Goal: Task Accomplishment & Management: Manage account settings

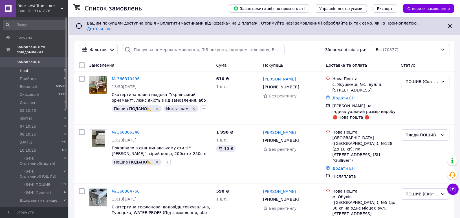
click at [41, 67] on li "Нові 0" at bounding box center [34, 71] width 69 height 8
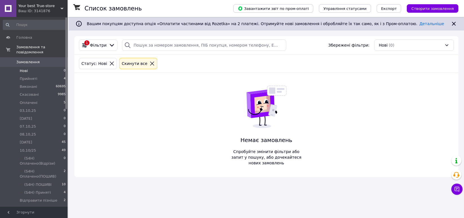
click at [150, 63] on icon at bounding box center [152, 63] width 5 height 5
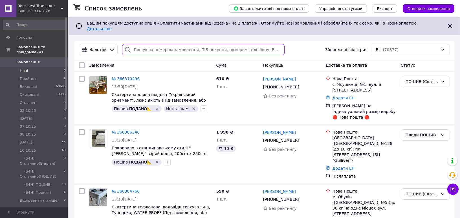
paste input "365976591"
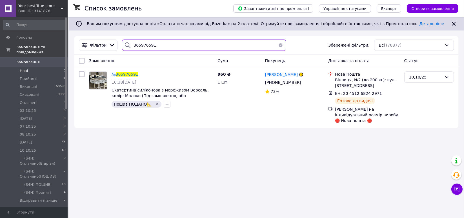
drag, startPoint x: 159, startPoint y: 44, endPoint x: 130, endPoint y: 42, distance: 28.8
click at [130, 42] on div "365976591" at bounding box center [204, 44] width 164 height 11
paste input "6127593"
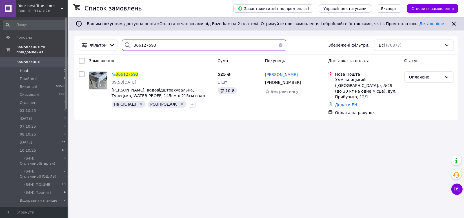
drag, startPoint x: 173, startPoint y: 42, endPoint x: 127, endPoint y: 43, distance: 46.0
click at [127, 43] on div "366127593" at bounding box center [204, 44] width 164 height 11
paste input "60111"
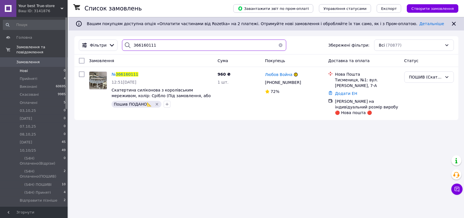
drag, startPoint x: 202, startPoint y: 38, endPoint x: 131, endPoint y: 44, distance: 71.6
click at [131, 44] on div "Фільтри 366160111 Збережені фільтри: Всі (70877)" at bounding box center [266, 45] width 384 height 18
paste input "5412350"
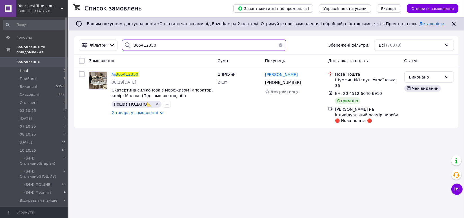
drag, startPoint x: 174, startPoint y: 42, endPoint x: 136, endPoint y: 48, distance: 38.3
click at [120, 47] on div "365412350" at bounding box center [204, 44] width 169 height 11
paste input "978495"
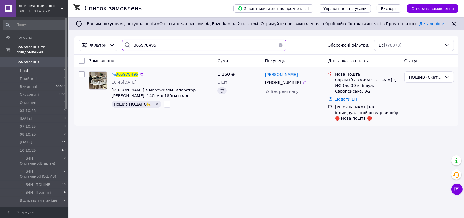
type input "365978495"
drag, startPoint x: 182, startPoint y: 45, endPoint x: 129, endPoint y: 46, distance: 53.9
click at [129, 46] on div "365978495" at bounding box center [204, 44] width 164 height 11
drag, startPoint x: 129, startPoint y: 45, endPoint x: 277, endPoint y: 44, distance: 147.7
click at [277, 44] on button "button" at bounding box center [280, 44] width 11 height 11
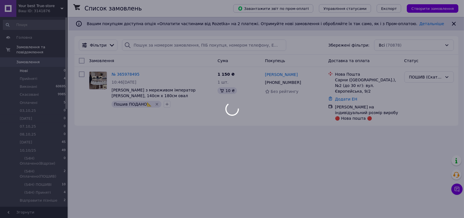
drag, startPoint x: 227, startPoint y: 51, endPoint x: 183, endPoint y: 45, distance: 44.1
click at [183, 45] on div at bounding box center [232, 109] width 464 height 218
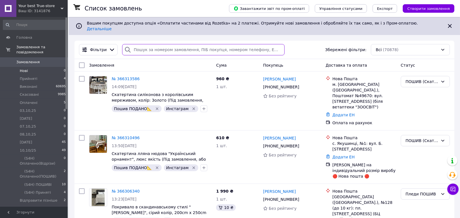
click at [203, 45] on input "search" at bounding box center [203, 49] width 162 height 11
paste input "366048141"
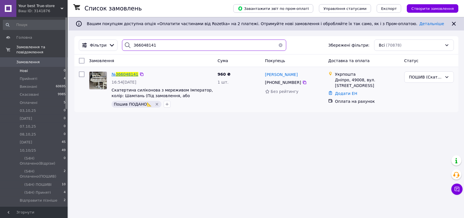
type input "366048141"
click at [275, 44] on button "button" at bounding box center [280, 44] width 11 height 11
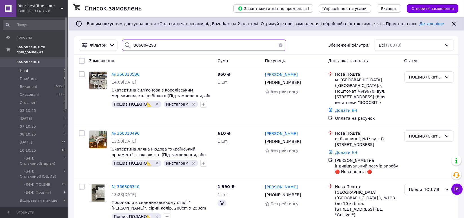
type input "366004293"
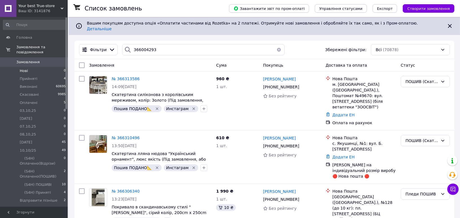
click at [276, 45] on button "button" at bounding box center [278, 49] width 11 height 11
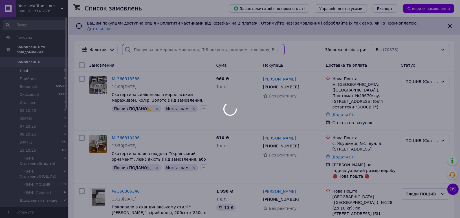
click at [154, 45] on input "search" at bounding box center [203, 49] width 162 height 11
drag, startPoint x: 169, startPoint y: 45, endPoint x: 141, endPoint y: 47, distance: 28.8
click at [141, 47] on div at bounding box center [230, 109] width 460 height 218
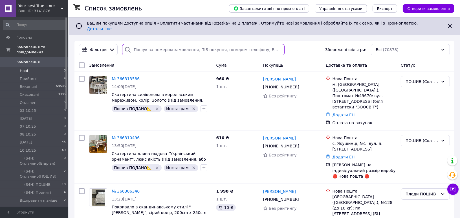
paste input "366004293"
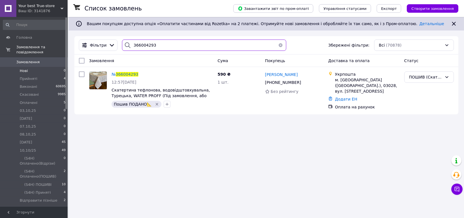
paste input "54404"
drag, startPoint x: 142, startPoint y: 43, endPoint x: 127, endPoint y: 44, distance: 15.3
click at [127, 44] on div "366054404" at bounding box center [204, 44] width 164 height 11
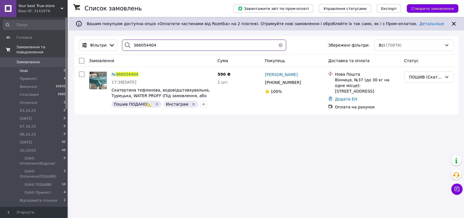
type input "366054404"
click at [33, 49] on span "Замовлення та повідомлення" at bounding box center [41, 50] width 51 height 10
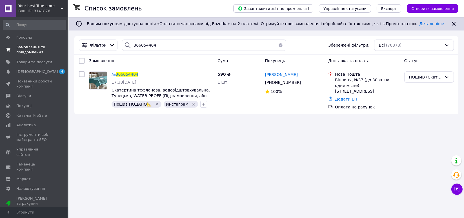
click at [33, 49] on span "Замовлення та повідомлення" at bounding box center [34, 50] width 36 height 10
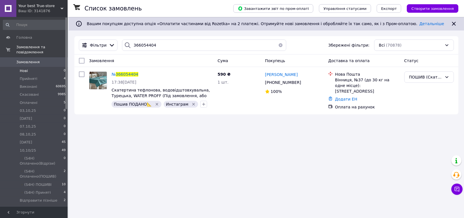
click at [33, 59] on link "Замовлення 0" at bounding box center [34, 62] width 69 height 10
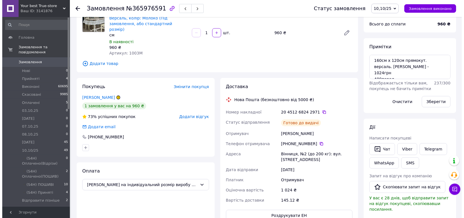
scroll to position [156, 0]
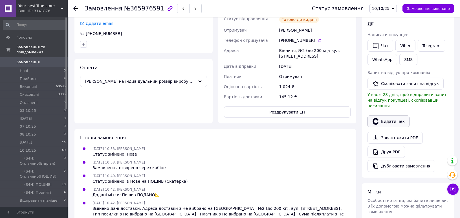
click at [378, 118] on button "Видати чек" at bounding box center [388, 121] width 42 height 12
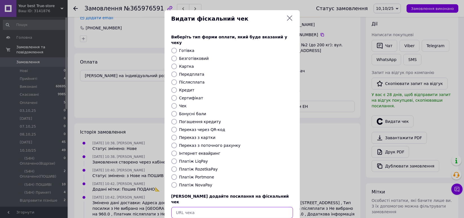
paste input "https://check.checkbox.ua/77d01ba4-e588-4151-af69-63d4119e6357"
type input "https://check.checkbox.ua/77d01ba4-e588-4151-af69-63d4119e6357"
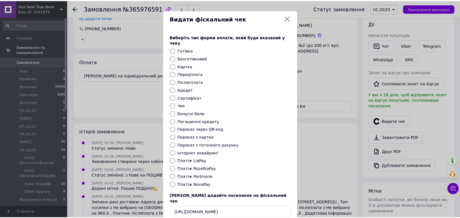
scroll to position [0, 0]
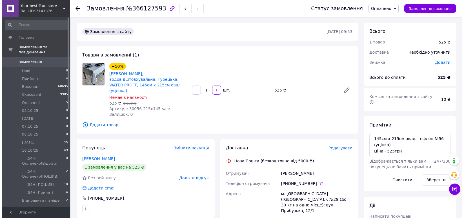
scroll to position [156, 0]
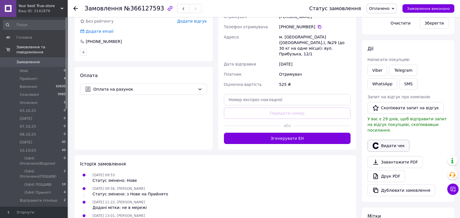
click at [392, 140] on button "Видати чек" at bounding box center [388, 146] width 42 height 12
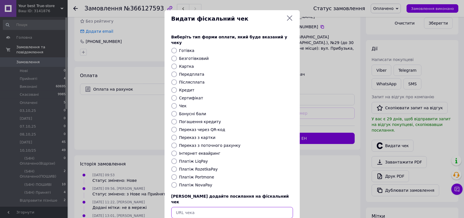
paste input "https://check.checkbox.ua/70194c3a-c89c-4f38-8527-faf89e67dfbe"
type input "https://check.checkbox.ua/70194c3a-c89c-4f38-8527-faf89e67dfbe"
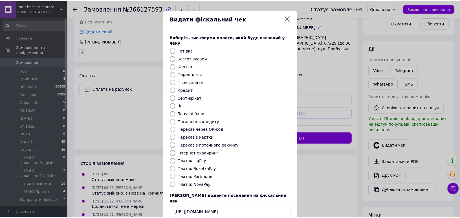
scroll to position [0, 0]
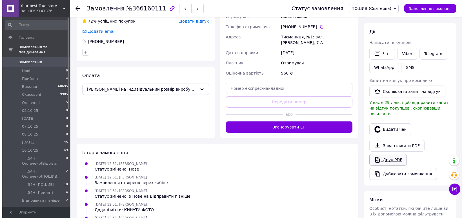
scroll to position [156, 0]
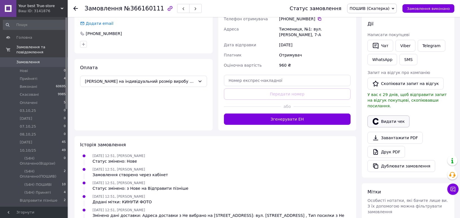
click at [390, 115] on button "Видати чек" at bounding box center [388, 121] width 42 height 12
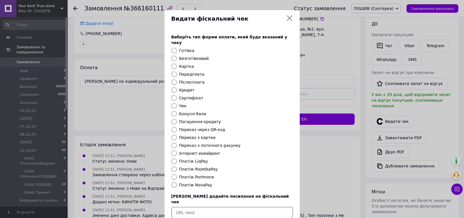
paste input "https://check.checkbox.ua/78c2dac3-39c5-4322-8b8d-63904af5b0eb"
type input "https://check.checkbox.ua/78c2dac3-39c5-4322-8b8d-63904af5b0eb"
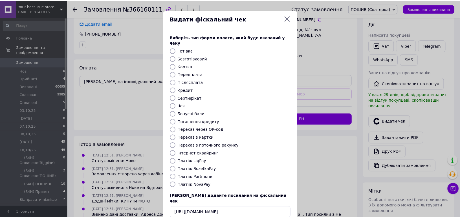
scroll to position [0, 0]
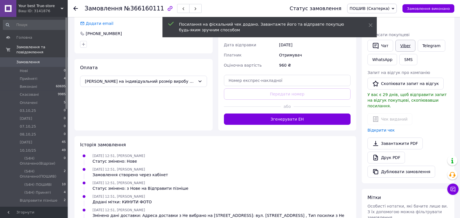
click at [408, 47] on link "Viber" at bounding box center [405, 46] width 20 height 12
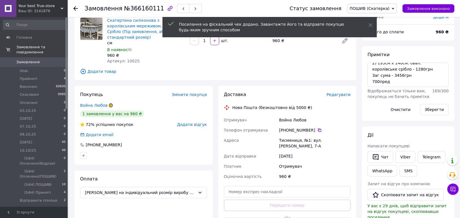
scroll to position [31, 0]
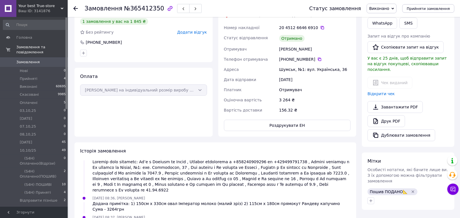
scroll to position [188, 0]
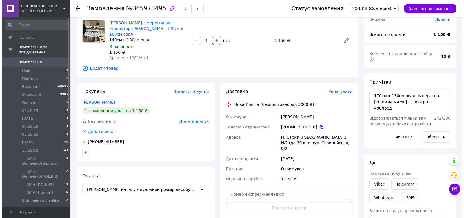
scroll to position [125, 0]
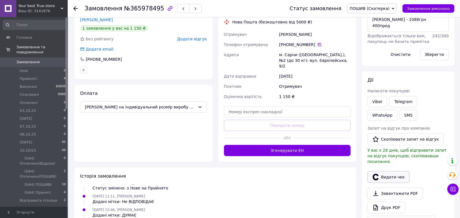
click at [392, 171] on button "Видати чек" at bounding box center [388, 177] width 42 height 12
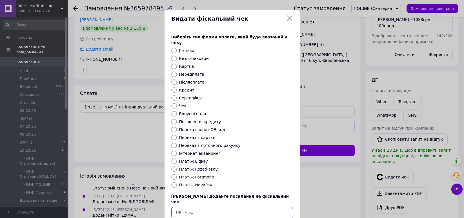
paste input "https://check.checkbox.ua/e564d1d8-f296-41e5-84da-f61d71822f02"
type input "https://check.checkbox.ua/e564d1d8-f296-41e5-84da-f61d71822f02"
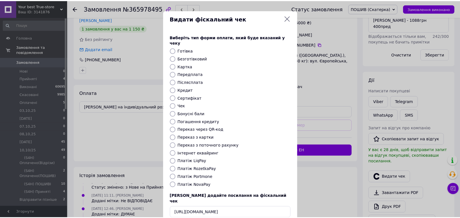
scroll to position [0, 0]
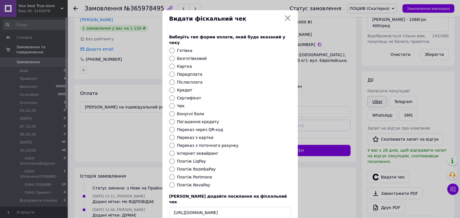
click at [384, 96] on link "Viber" at bounding box center [377, 101] width 20 height 11
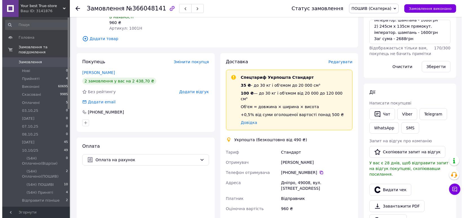
scroll to position [188, 0]
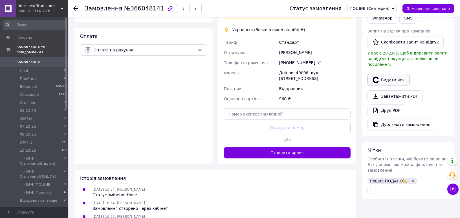
click at [390, 74] on button "Видати чек" at bounding box center [388, 80] width 42 height 12
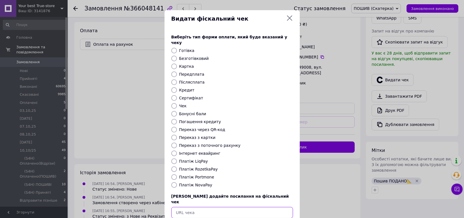
paste input "https://check.checkbox.ua/ff5e1c02-3b97-43f0-a51f-68f578d2eb81"
type input "https://check.checkbox.ua/ff5e1c02-3b97-43f0-a51f-68f578d2eb81"
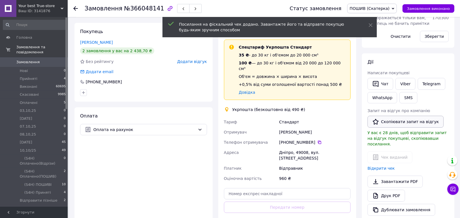
scroll to position [94, 0]
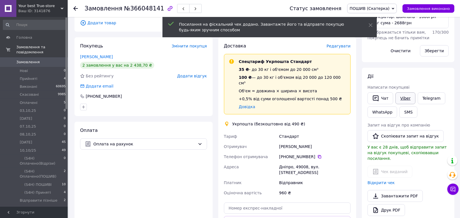
click at [402, 100] on link "Viber" at bounding box center [405, 98] width 20 height 12
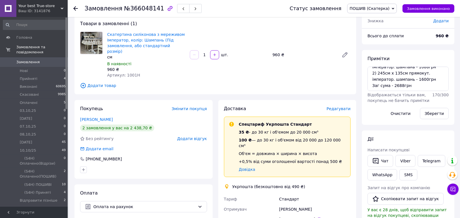
scroll to position [0, 0]
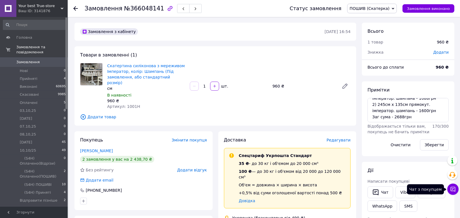
click at [451, 189] on icon at bounding box center [453, 189] width 6 height 6
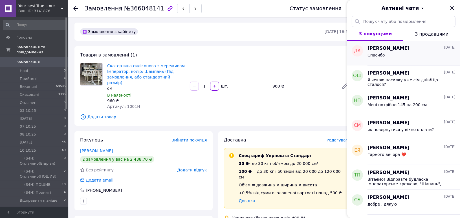
click at [392, 58] on div "Спасибо" at bounding box center [411, 56] width 88 height 9
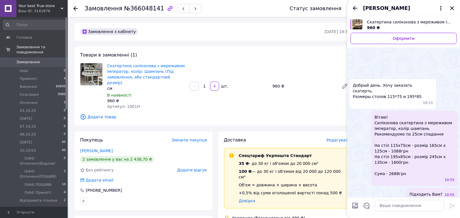
scroll to position [725, 0]
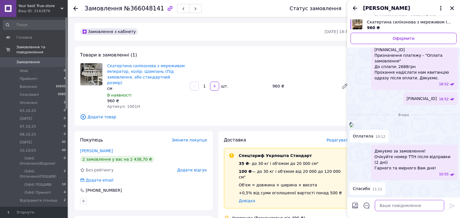
paste textarea "https://check.checkbox.ua/ff5e1c02-3b97-43f0-a51f-68f578d2eb81"
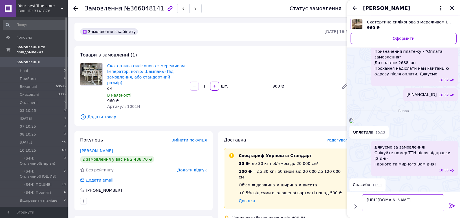
scroll to position [0, 0]
type textarea "https://check.checkbox.ua/ff5e1c02-3b97-43f0-a51f-68f578d2eb81"
click at [449, 207] on icon at bounding box center [452, 205] width 7 height 7
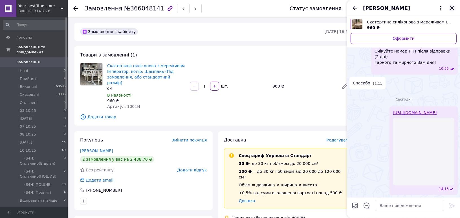
scroll to position [794, 0]
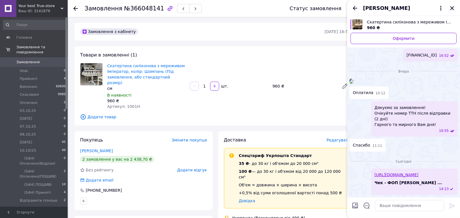
click at [449, 8] on icon "Закрити" at bounding box center [452, 8] width 7 height 7
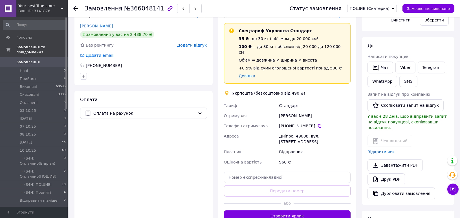
scroll to position [125, 0]
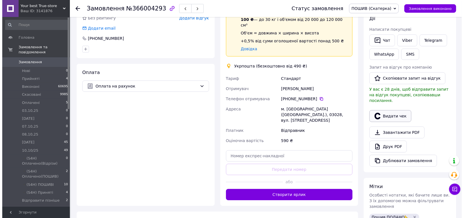
scroll to position [156, 0]
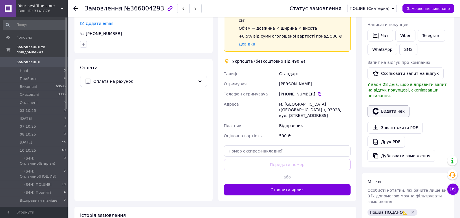
click at [383, 105] on button "Видати чек" at bounding box center [388, 111] width 42 height 12
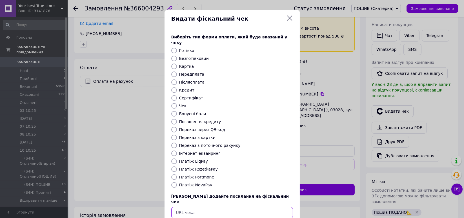
paste input "[URL][DOMAIN_NAME]"
type input "[URL][DOMAIN_NAME]"
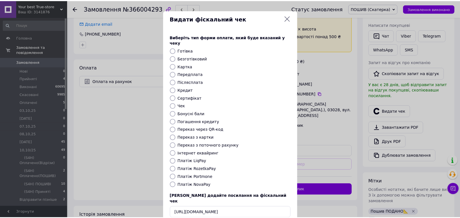
scroll to position [0, 0]
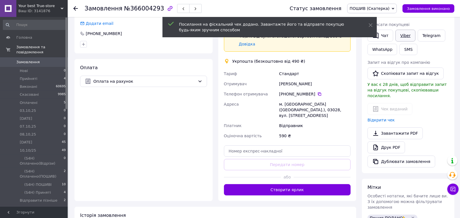
click at [401, 38] on link "Viber" at bounding box center [405, 36] width 20 height 12
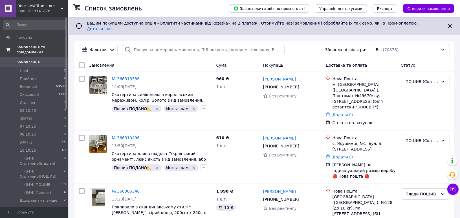
click at [36, 52] on link "Замовлення та повідомлення" at bounding box center [34, 49] width 69 height 15
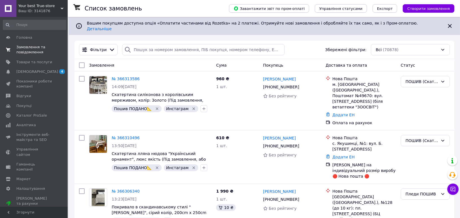
click at [23, 46] on span "Замовлення та повідомлення" at bounding box center [34, 50] width 36 height 10
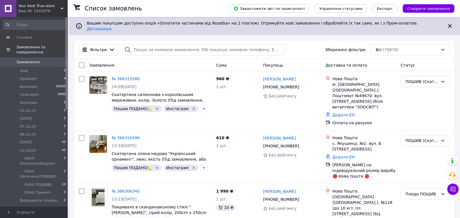
click at [29, 59] on span "Замовлення" at bounding box center [27, 61] width 23 height 5
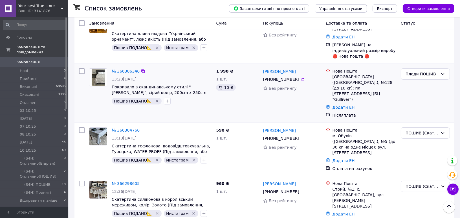
scroll to position [156, 0]
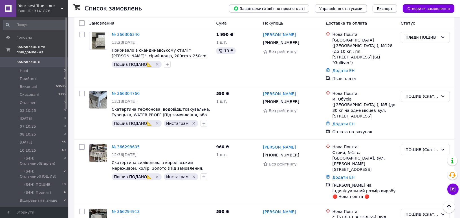
click at [38, 61] on link "Замовлення 0" at bounding box center [34, 62] width 69 height 10
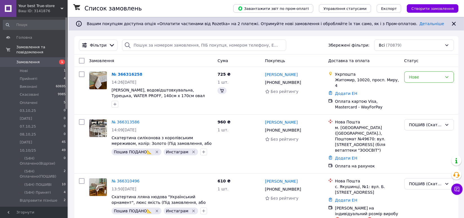
click at [56, 59] on span "1" at bounding box center [60, 61] width 16 height 5
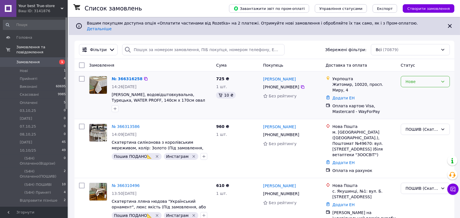
click at [421, 81] on div "Нове" at bounding box center [425, 81] width 49 height 11
click at [419, 89] on li "Прийнято" at bounding box center [425, 89] width 48 height 10
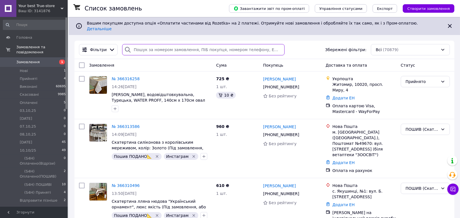
drag, startPoint x: 222, startPoint y: 50, endPoint x: 224, endPoint y: 45, distance: 5.3
paste input "+380965461196"
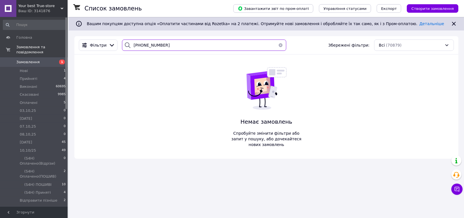
type input "+380965461196"
click at [43, 59] on span "Замовлення" at bounding box center [34, 61] width 36 height 5
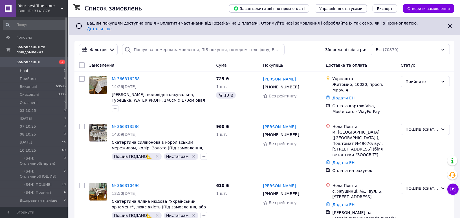
click at [43, 67] on li "Нові 1" at bounding box center [34, 71] width 69 height 8
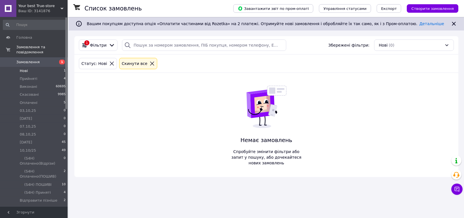
click at [34, 59] on span "Замовлення" at bounding box center [27, 61] width 23 height 5
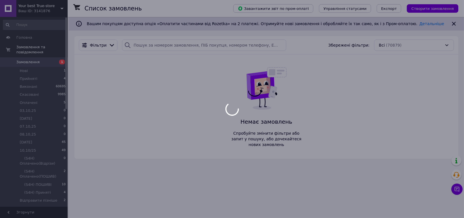
click at [49, 6] on div at bounding box center [232, 109] width 464 height 218
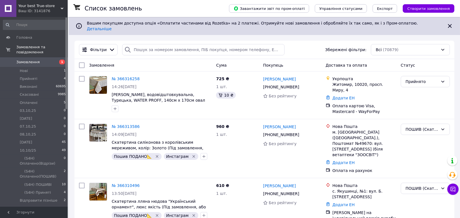
drag, startPoint x: 42, startPoint y: 5, endPoint x: 35, endPoint y: 5, distance: 7.3
click at [35, 5] on span "Your best True-store" at bounding box center [39, 5] width 42 height 5
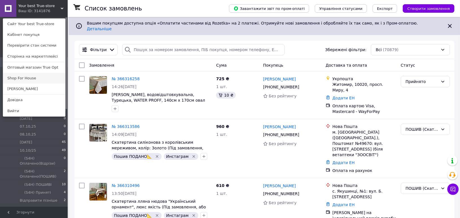
click at [32, 79] on link "Shop For House" at bounding box center [34, 78] width 62 height 11
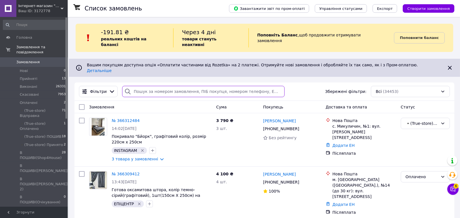
click at [153, 86] on input "search" at bounding box center [203, 91] width 162 height 11
paste input "[PHONE_NUMBER]"
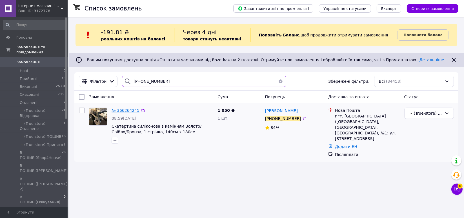
type input "[PHONE_NUMBER]"
click at [127, 110] on span "№ 366264245" at bounding box center [126, 110] width 28 height 5
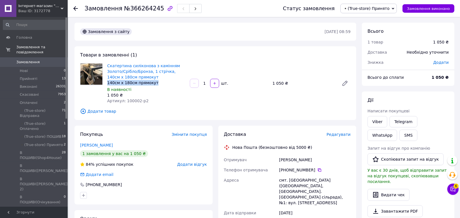
copy div "140см х 180см прямокут"
drag, startPoint x: 143, startPoint y: 82, endPoint x: 108, endPoint y: 82, distance: 35.0
click at [106, 82] on div "Скатертина силіконова з камінням Золото/Срібло/Бронза, 1 стрічка, 140см х 180см…" at bounding box center [146, 83] width 83 height 43
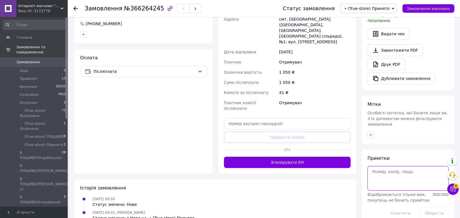
click at [400, 166] on textarea at bounding box center [407, 178] width 81 height 24
paste textarea "140см х 180см прямокут"
type textarea "140см х 180см прямокут. 1 строка. бронза Ціна - 1050грн"
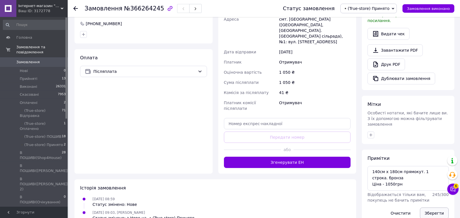
click at [436, 207] on button "Зберегти" at bounding box center [434, 212] width 29 height 11
drag, startPoint x: 121, startPoint y: 9, endPoint x: 154, endPoint y: 9, distance: 33.0
click at [154, 9] on h1 "Замовлення №366264245" at bounding box center [125, 8] width 80 height 7
copy span "№366264245"
click at [365, 6] on span "▪️(True-store) Принято" at bounding box center [366, 8] width 47 height 5
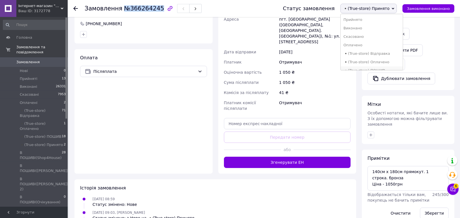
scroll to position [31, 0]
click at [374, 40] on li "▪️(True-store) ПОШИВ" at bounding box center [372, 39] width 62 height 8
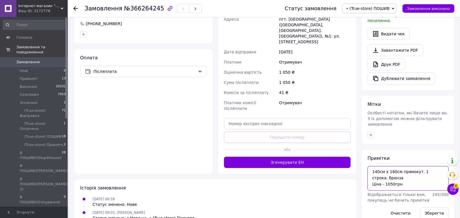
drag, startPoint x: 398, startPoint y: 166, endPoint x: 370, endPoint y: 160, distance: 28.0
click at [367, 166] on textarea "140см х 180см прямокут. 1 строка. бронза Ціна - 1050грн" at bounding box center [407, 178] width 81 height 24
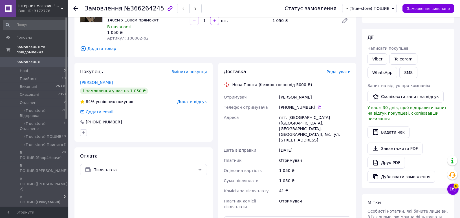
scroll to position [94, 0]
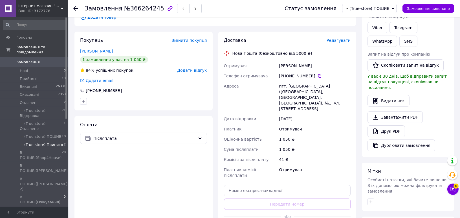
click at [47, 142] on span "▪️(True-store) Принято" at bounding box center [41, 144] width 43 height 5
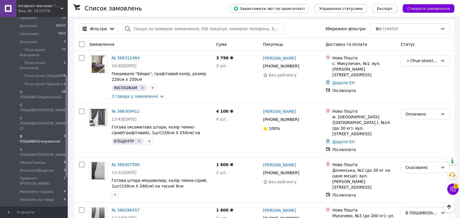
scroll to position [125, 0]
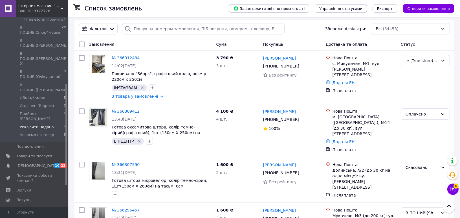
click at [37, 123] on li "Реквізити надано 4" at bounding box center [34, 127] width 69 height 8
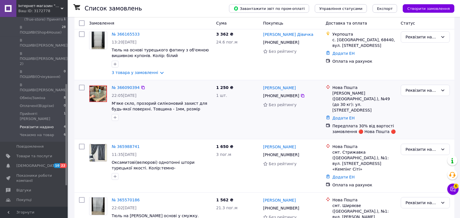
scroll to position [105, 0]
click at [129, 85] on link "№ 366090394" at bounding box center [126, 87] width 28 height 5
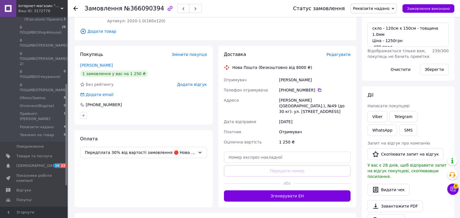
scroll to position [136, 0]
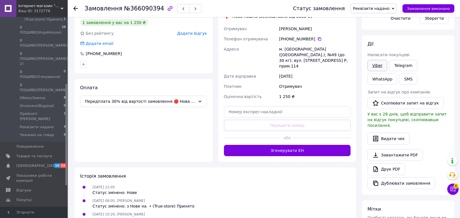
click at [380, 66] on link "Viber" at bounding box center [377, 65] width 20 height 11
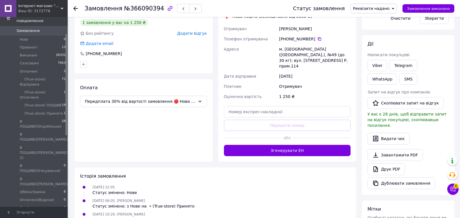
click at [47, 7] on span "Інтернет-магазин "Shop For House"" at bounding box center [39, 5] width 42 height 5
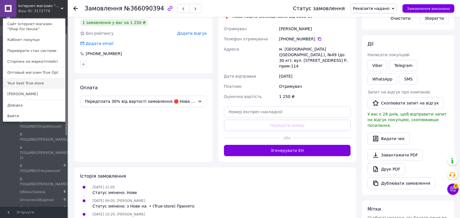
click at [37, 81] on link "Your best True-store" at bounding box center [34, 83] width 62 height 11
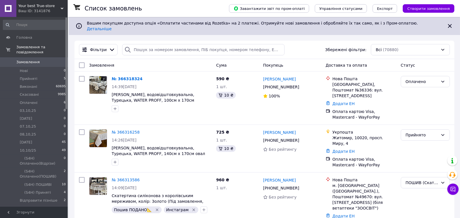
click at [42, 8] on span "Your best True-store" at bounding box center [39, 5] width 42 height 5
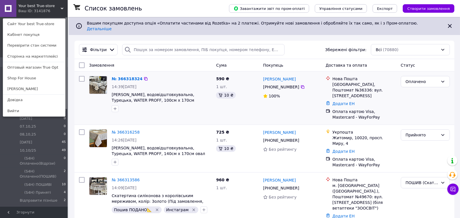
click at [129, 74] on div "№ 366318324 14:39[DATE] Скатертина тефлонова, водовідштовхувальна, Турецька, WA…" at bounding box center [161, 94] width 104 height 41
click at [129, 76] on link "№ 366318324" at bounding box center [127, 78] width 31 height 5
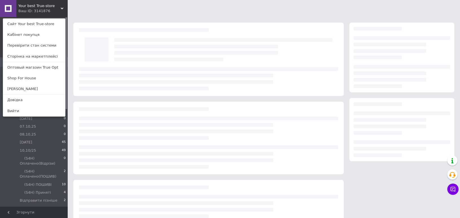
click at [41, 5] on span "Your best True-store" at bounding box center [39, 5] width 42 height 5
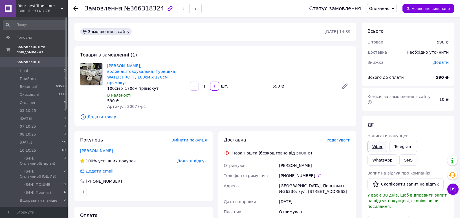
click at [381, 141] on link "Viber" at bounding box center [377, 146] width 20 height 11
click at [413, 25] on div "Всього 1 товар 590 ₴ Доставка Необхідно уточнити Знижка Додати" at bounding box center [408, 44] width 92 height 43
drag, startPoint x: 152, startPoint y: 83, endPoint x: 106, endPoint y: 83, distance: 46.0
click at [106, 83] on div "Скатертина тефлонова, водовідштовхувальна, Турецька, WATER PROFF, 100см х 170см…" at bounding box center [146, 86] width 83 height 48
copy div "100см х 170см прямокут"
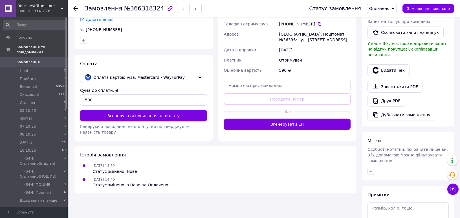
scroll to position [182, 0]
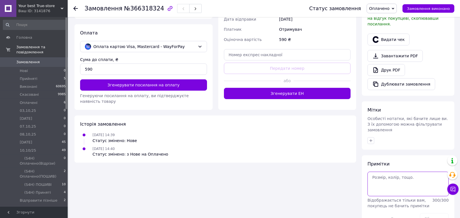
paste textarea "100см х 170см прямокут"
type textarea "100см х 170см прямокут. тефлон №77 Ціна - 590грн"
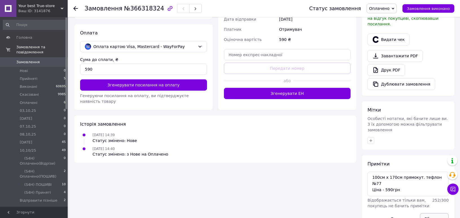
click at [428, 213] on button "Зберегти" at bounding box center [434, 218] width 29 height 11
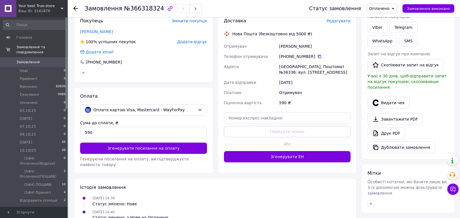
scroll to position [25, 0]
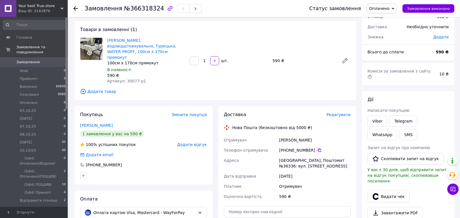
click at [436, 190] on div "Видати чек" at bounding box center [407, 196] width 83 height 14
click at [390, 11] on span "Оплачено" at bounding box center [382, 9] width 30 height 10
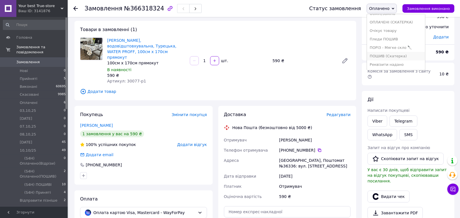
click at [396, 57] on li "ПОШИВ (Скатерка)" at bounding box center [396, 56] width 58 height 8
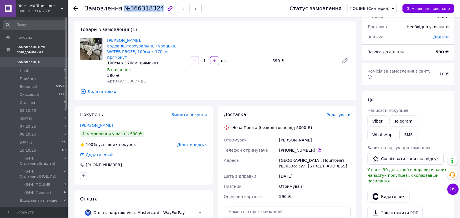
drag, startPoint x: 123, startPoint y: 8, endPoint x: 154, endPoint y: 10, distance: 31.4
click at [154, 10] on span "№366318324" at bounding box center [144, 8] width 40 height 7
copy span "№366318324"
click at [407, 96] on div "Дії" at bounding box center [407, 99] width 81 height 6
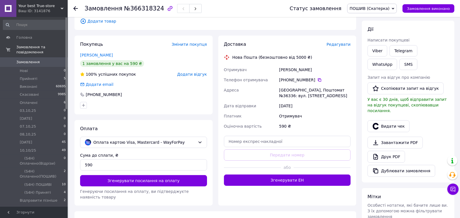
scroll to position [182, 0]
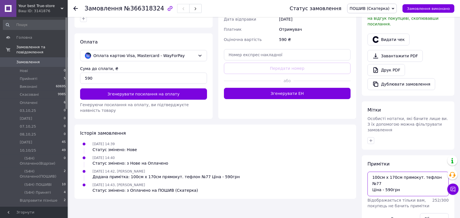
drag, startPoint x: 443, startPoint y: 161, endPoint x: 373, endPoint y: 158, distance: 70.6
click at [372, 171] on textarea "100см х 170см прямокут. тефлон №77 Ціна - 590грн" at bounding box center [407, 183] width 81 height 24
click at [372, 138] on icon "button" at bounding box center [371, 140] width 5 height 5
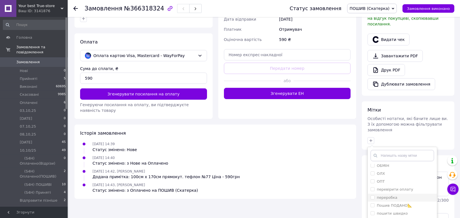
scroll to position [138, 0]
drag, startPoint x: 398, startPoint y: 187, endPoint x: 399, endPoint y: 114, distance: 73.9
click at [398, 203] on label "Пошив ПОДАНО📐" at bounding box center [394, 205] width 35 height 4
checkbox input "true"
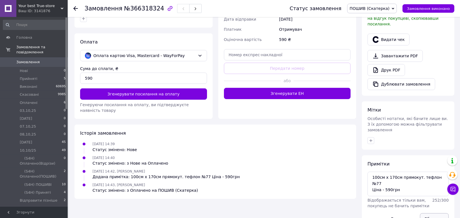
click at [431, 213] on button "Зберегти" at bounding box center [434, 218] width 29 height 11
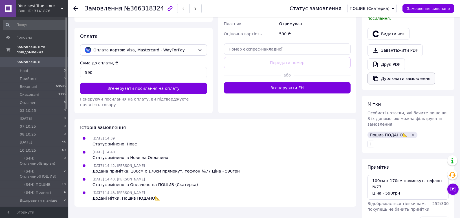
scroll to position [191, 0]
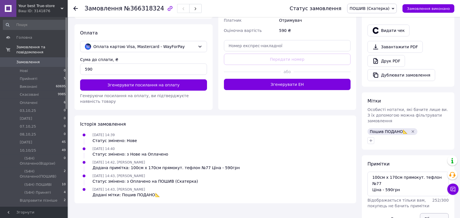
click at [434, 213] on button "Зберегти" at bounding box center [434, 218] width 29 height 11
drag, startPoint x: 40, startPoint y: 59, endPoint x: 38, endPoint y: 56, distance: 3.5
click at [40, 59] on span "Замовлення" at bounding box center [34, 61] width 36 height 5
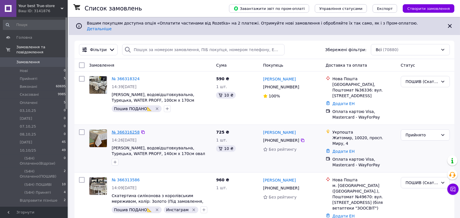
click at [119, 130] on link "№ 366316258" at bounding box center [126, 132] width 28 height 5
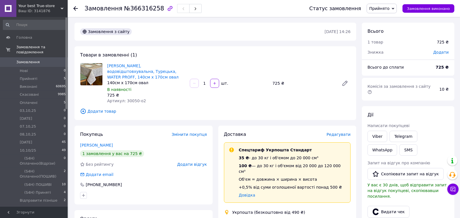
click at [51, 59] on span "Замовлення" at bounding box center [34, 61] width 36 height 5
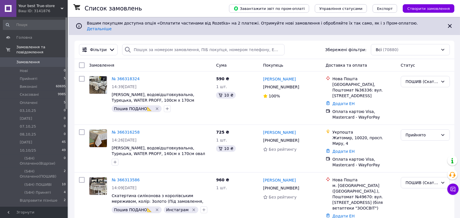
click at [27, 59] on span "Замовлення" at bounding box center [27, 61] width 23 height 5
click at [30, 59] on span "Замовлення" at bounding box center [27, 61] width 23 height 5
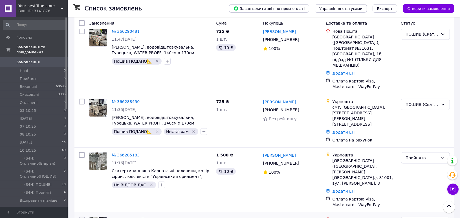
scroll to position [532, 0]
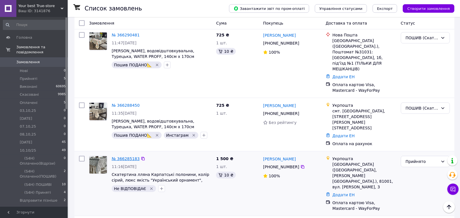
click at [121, 156] on link "№ 366285183" at bounding box center [126, 158] width 28 height 5
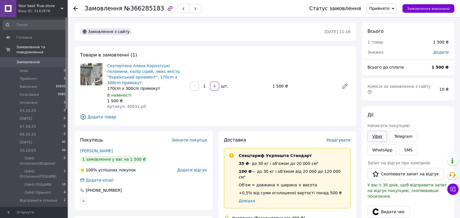
click at [381, 131] on link "Viber" at bounding box center [377, 136] width 20 height 11
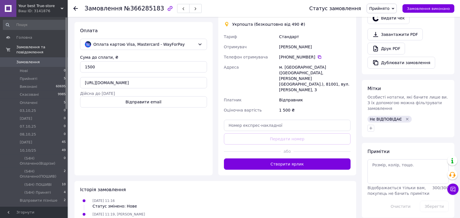
scroll to position [194, 0]
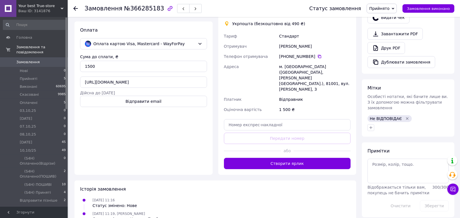
click at [27, 59] on span "Замовлення" at bounding box center [27, 61] width 23 height 5
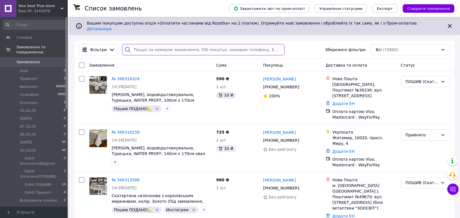
paste input "[PHONE_NUMBER]"
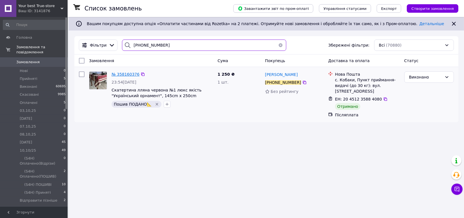
type input "[PHONE_NUMBER]"
click at [113, 75] on span "№ 358160376" at bounding box center [126, 74] width 28 height 5
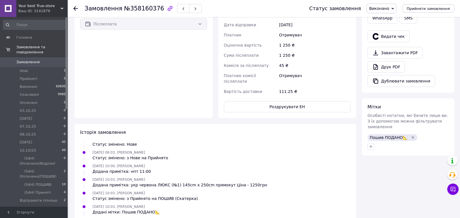
scroll to position [188, 0]
click at [36, 67] on li "Нові 1" at bounding box center [34, 71] width 69 height 8
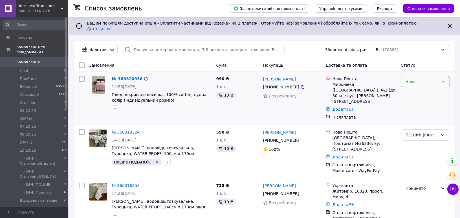
click at [420, 78] on div "Нове" at bounding box center [421, 81] width 33 height 6
click at [421, 87] on li "Прийнято" at bounding box center [425, 89] width 48 height 10
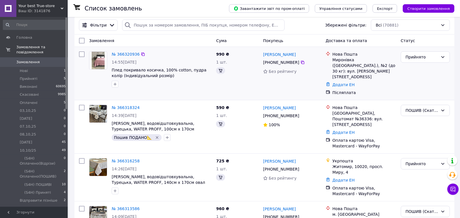
scroll to position [63, 0]
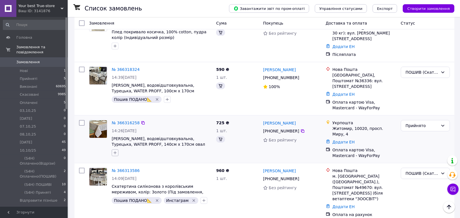
click at [114, 150] on icon "button" at bounding box center [115, 152] width 5 height 5
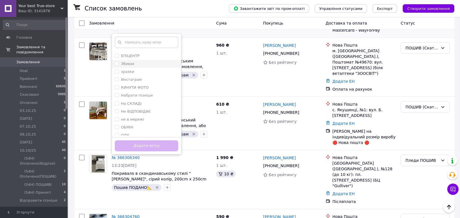
click at [138, 61] on div "Збиває" at bounding box center [146, 63] width 63 height 5
checkbox input "true"
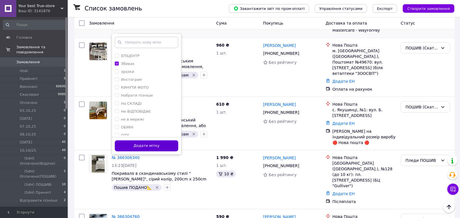
click at [156, 140] on button "Додати мітку" at bounding box center [146, 145] width 63 height 11
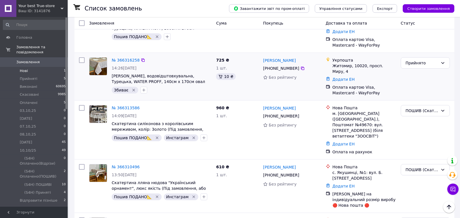
click at [45, 67] on li "Нові 1" at bounding box center [34, 71] width 69 height 8
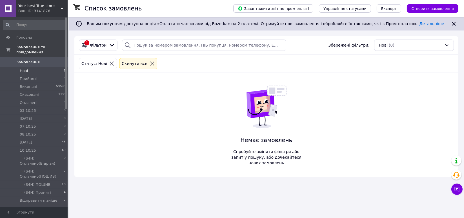
click at [40, 67] on li "Нові 1" at bounding box center [34, 71] width 69 height 8
drag, startPoint x: 145, startPoint y: 61, endPoint x: 146, endPoint y: 48, distance: 13.6
click at [150, 61] on icon at bounding box center [152, 63] width 5 height 5
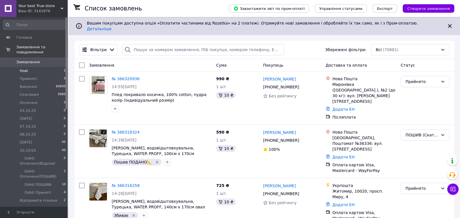
click at [36, 68] on li "Нові 1" at bounding box center [34, 71] width 69 height 8
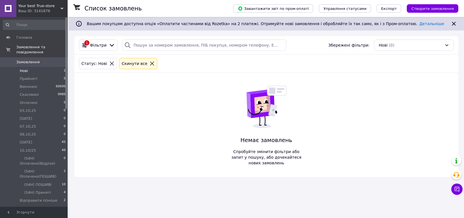
click at [47, 59] on span "Замовлення" at bounding box center [34, 61] width 36 height 5
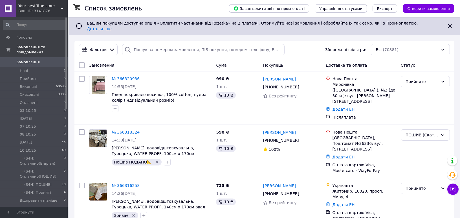
click at [45, 59] on span "Замовлення" at bounding box center [34, 61] width 36 height 5
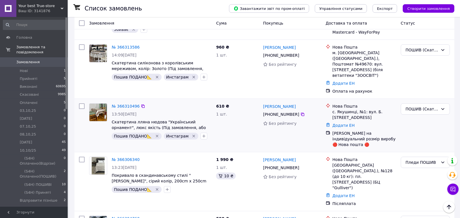
scroll to position [188, 0]
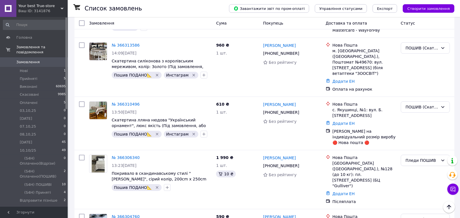
click at [47, 59] on span "Замовлення" at bounding box center [34, 61] width 36 height 5
click at [53, 60] on link "Замовлення 0" at bounding box center [34, 62] width 69 height 10
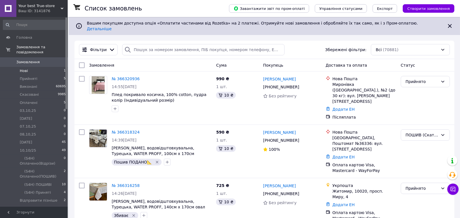
click at [48, 67] on li "Нові 1" at bounding box center [34, 71] width 69 height 8
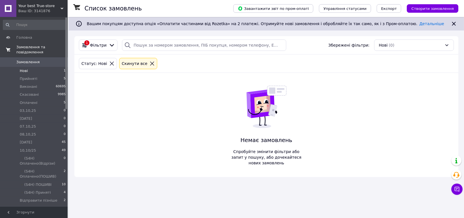
click at [41, 52] on link "Замовлення та повідомлення" at bounding box center [34, 49] width 69 height 15
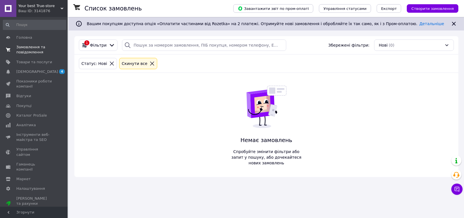
click at [40, 48] on span "Замовлення та повідомлення" at bounding box center [34, 50] width 36 height 10
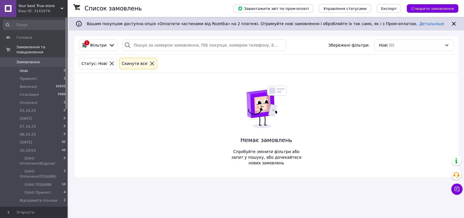
click at [27, 59] on link "Замовлення 0" at bounding box center [34, 62] width 69 height 10
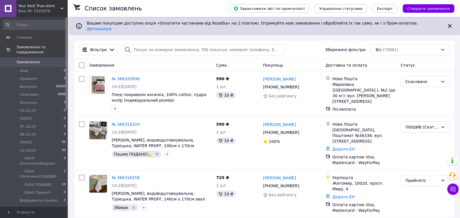
drag, startPoint x: 28, startPoint y: 56, endPoint x: 32, endPoint y: 56, distance: 3.4
click at [29, 59] on span "Замовлення" at bounding box center [27, 61] width 23 height 5
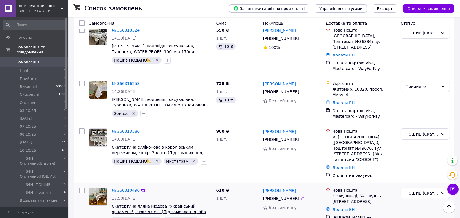
scroll to position [188, 0]
